Goal: Information Seeking & Learning: Check status

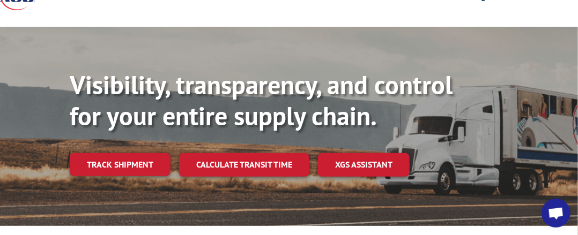
scroll to position [103, 0]
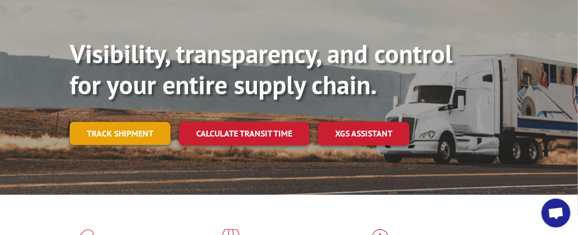
click at [134, 129] on link "Track shipment" at bounding box center [120, 133] width 101 height 23
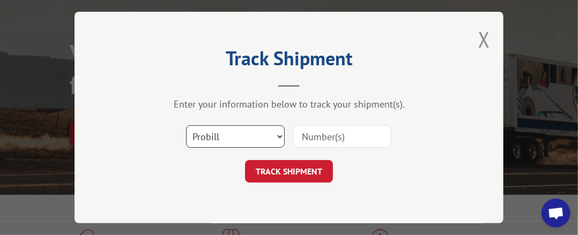
click at [208, 131] on select "Select category... Probill BOL PO" at bounding box center [235, 136] width 99 height 23
select select "bol"
click at [186, 125] on select "Select category... Probill BOL PO" at bounding box center [235, 136] width 99 height 23
click at [209, 130] on select "Select category... Probill BOL PO" at bounding box center [235, 136] width 99 height 23
click at [176, 98] on div "Enter your information below to track your shipment(s)." at bounding box center [289, 104] width 322 height 12
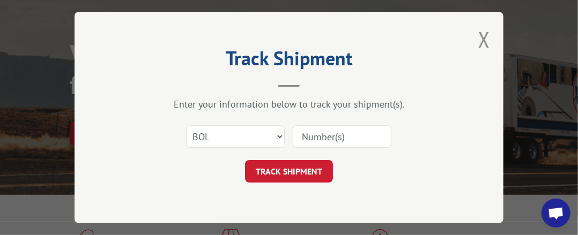
click at [331, 139] on input at bounding box center [342, 136] width 99 height 23
type input "478579"
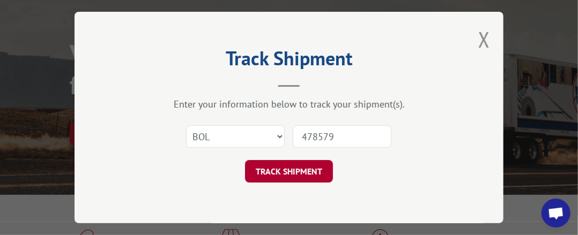
click at [283, 167] on button "TRACK SHIPMENT" at bounding box center [289, 171] width 88 height 23
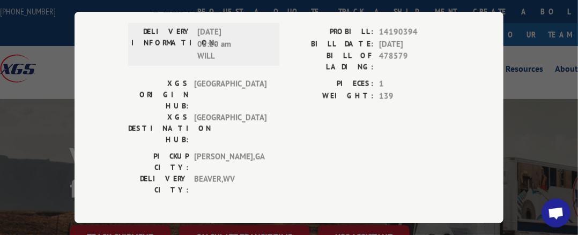
scroll to position [579, 0]
